Goal: Task Accomplishment & Management: Manage account settings

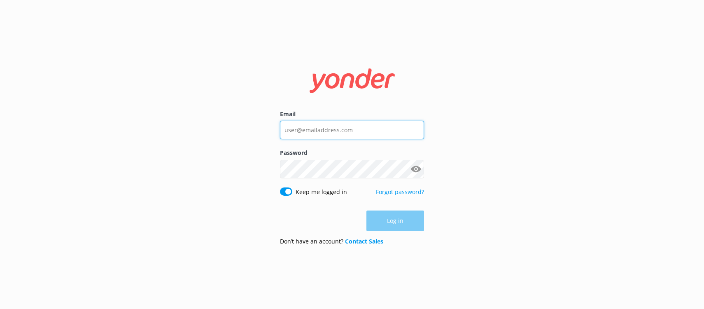
click at [361, 135] on input "Email" at bounding box center [352, 130] width 144 height 19
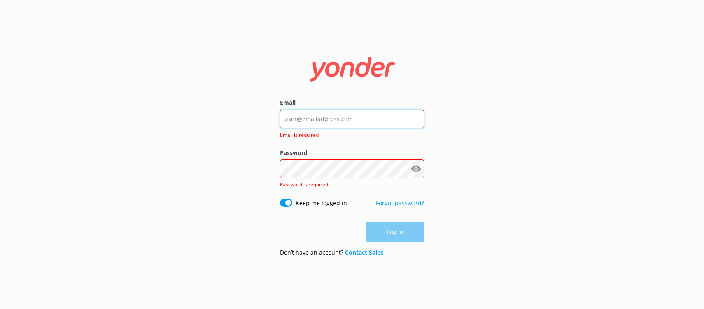
type input "[EMAIL_ADDRESS][DOMAIN_NAME]"
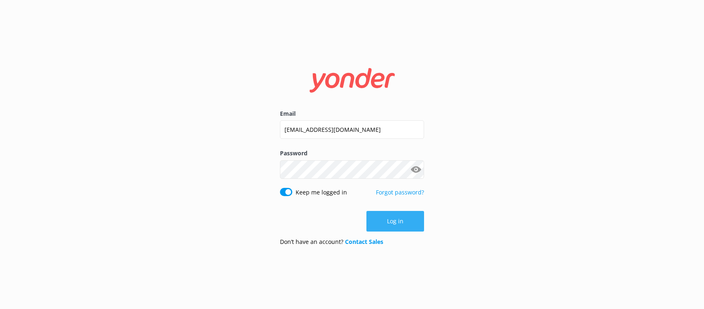
click at [379, 219] on button "Log in" at bounding box center [396, 221] width 58 height 21
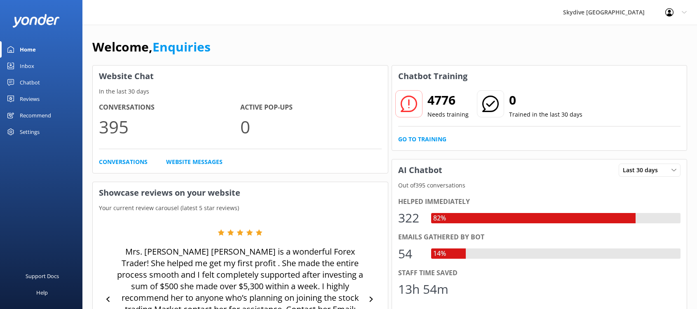
click at [28, 69] on div "Inbox" at bounding box center [27, 66] width 14 height 16
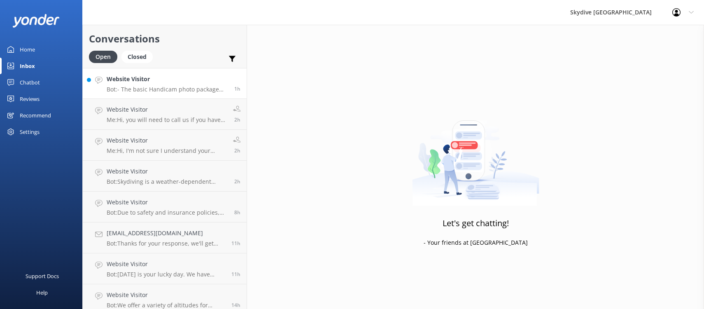
click at [157, 88] on p "Bot: - The basic Handicam photo package costs $129 per person and includes phot…" at bounding box center [168, 89] width 122 height 7
